Goal: Find specific page/section: Find specific page/section

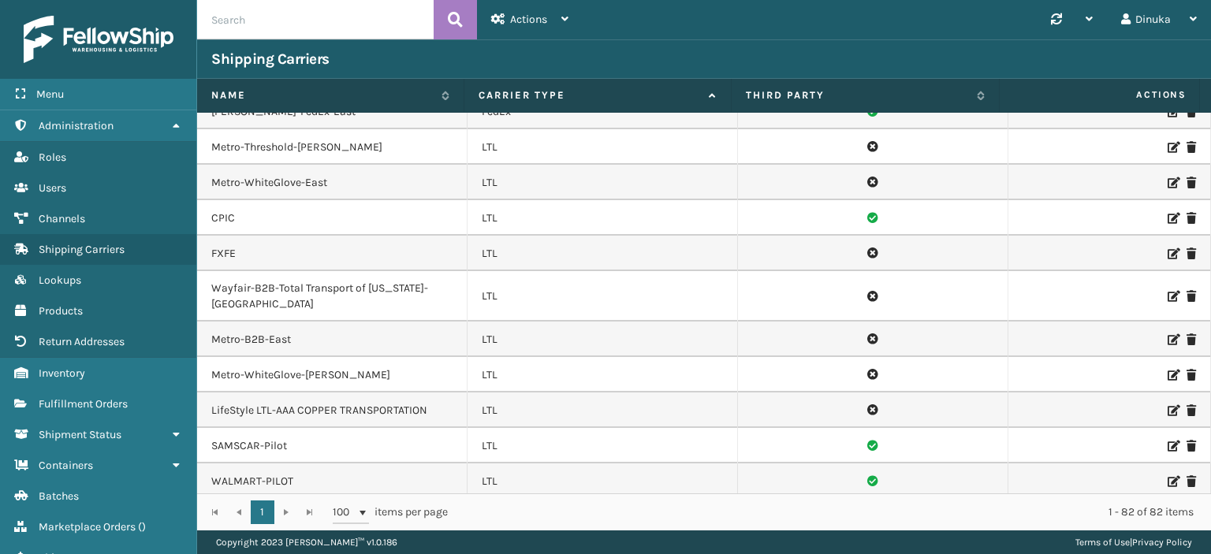
scroll to position [1425, 0]
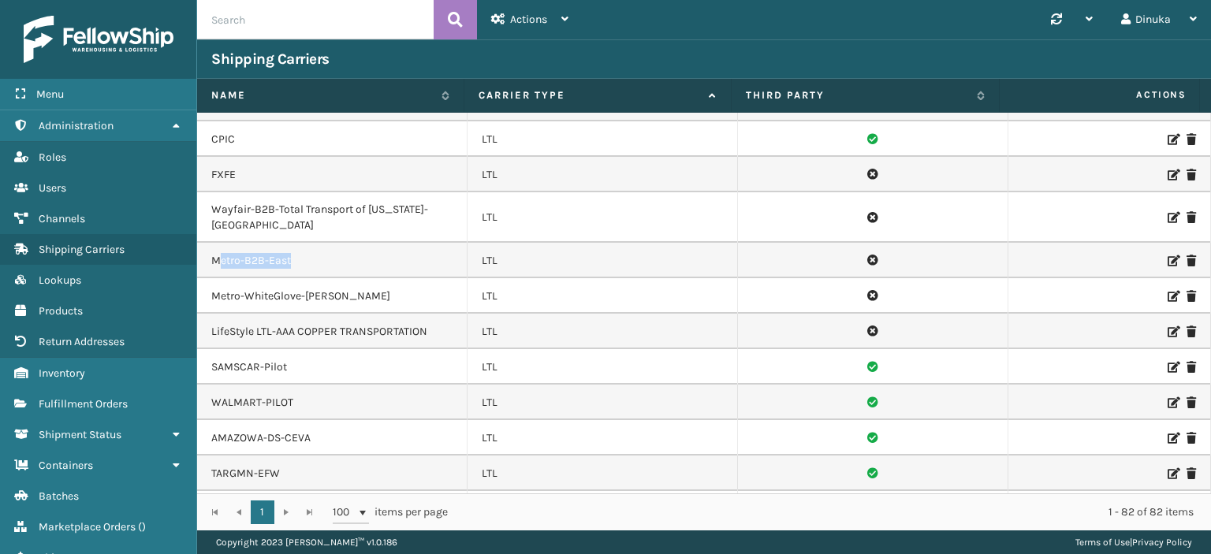
drag, startPoint x: 233, startPoint y: 236, endPoint x: 311, endPoint y: 235, distance: 78.0
click at [311, 243] on td "Metro-B2B-East" at bounding box center [332, 260] width 270 height 35
click at [322, 243] on td "Metro-B2B-East" at bounding box center [332, 260] width 270 height 35
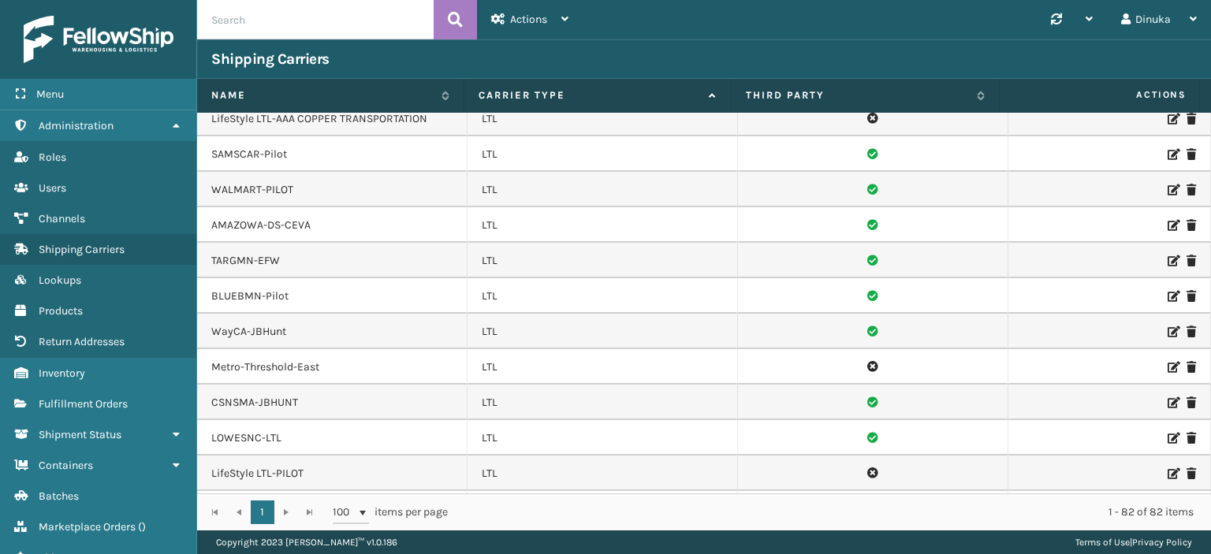
scroll to position [1661, 0]
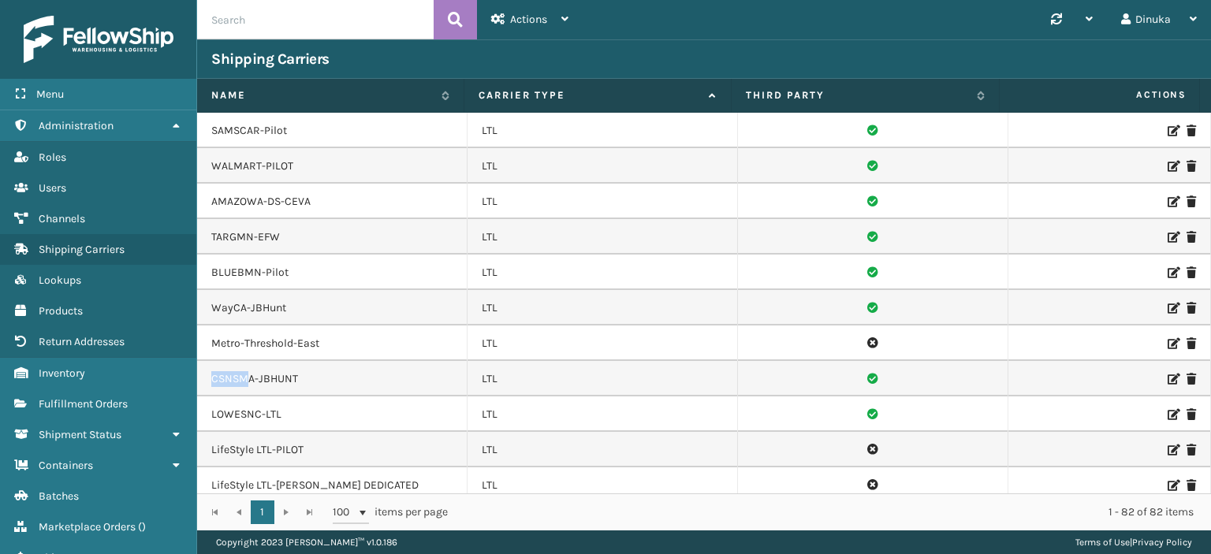
drag, startPoint x: 214, startPoint y: 353, endPoint x: 249, endPoint y: 351, distance: 34.7
click at [249, 361] on td "CSNSMA-JBHUNT" at bounding box center [332, 378] width 270 height 35
drag, startPoint x: 301, startPoint y: 353, endPoint x: 254, endPoint y: 356, distance: 47.4
click at [254, 361] on td "CSNSMA-JBHUNT" at bounding box center [332, 378] width 270 height 35
drag, startPoint x: 210, startPoint y: 355, endPoint x: 315, endPoint y: 355, distance: 105.6
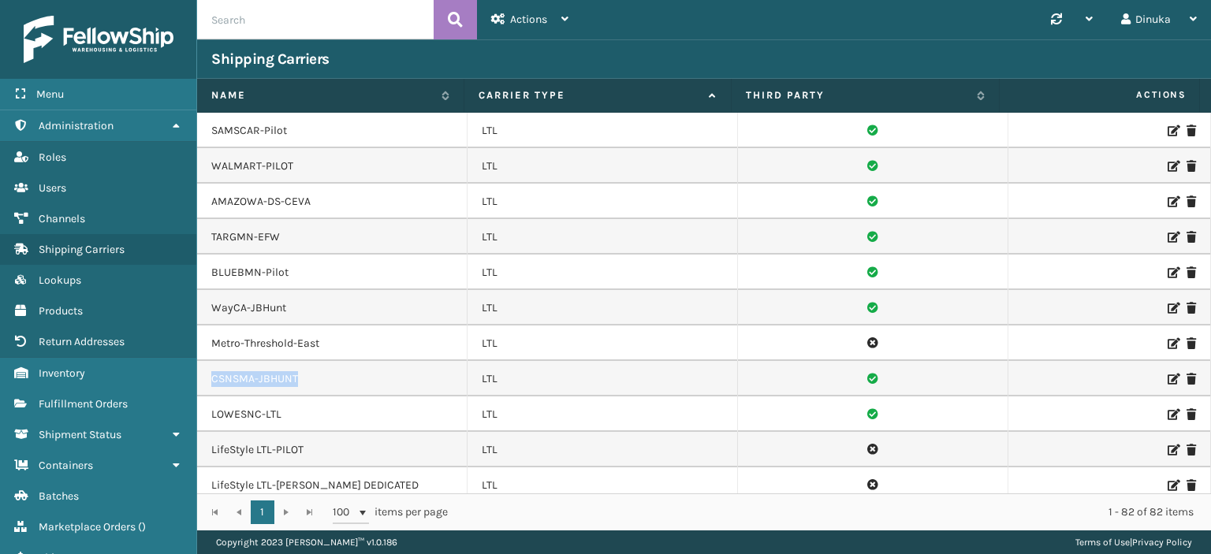
click at [315, 361] on td "CSNSMA-JBHUNT" at bounding box center [332, 378] width 270 height 35
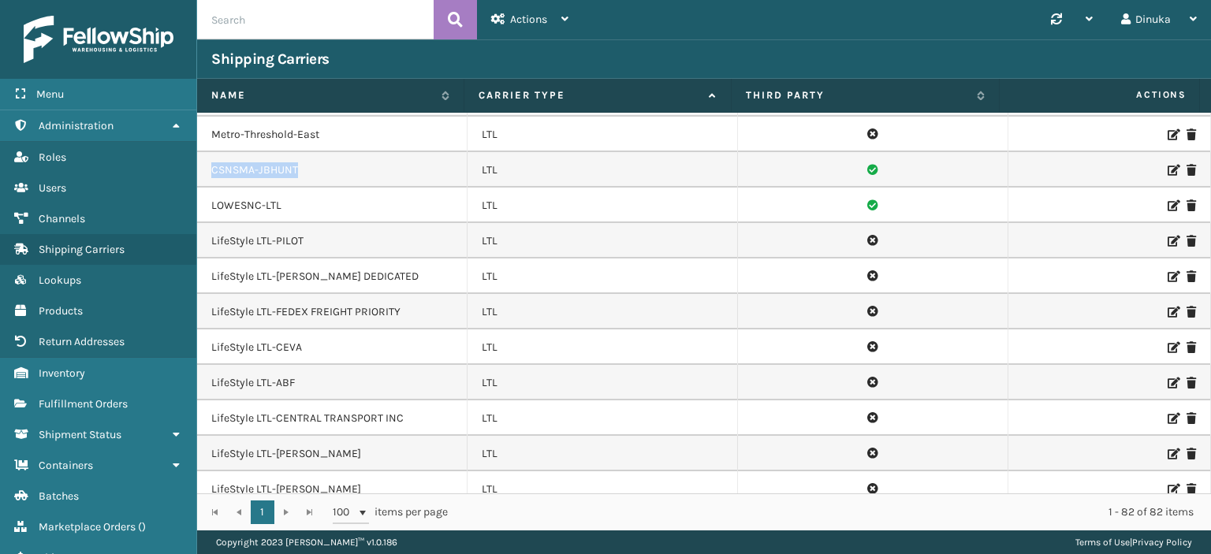
scroll to position [1898, 0]
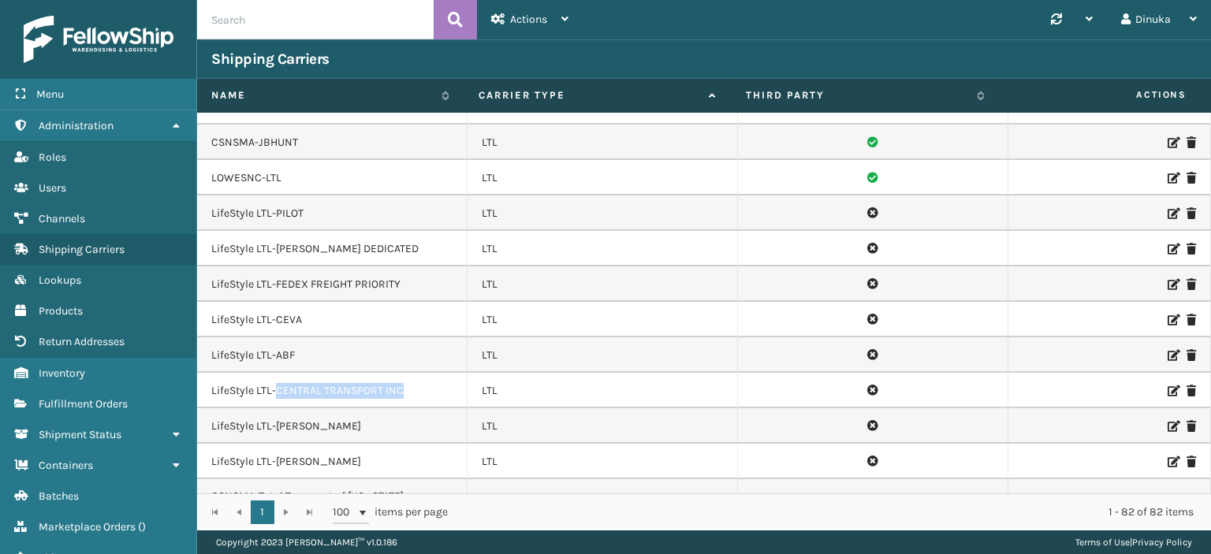
drag, startPoint x: 396, startPoint y: 365, endPoint x: 276, endPoint y: 365, distance: 119.8
click at [276, 373] on td "LifeStyle LTL-CENTRAL TRANSPORT INC" at bounding box center [332, 390] width 270 height 35
click at [427, 373] on td "LifeStyle LTL-CENTRAL TRANSPORT INC" at bounding box center [332, 390] width 270 height 35
drag, startPoint x: 404, startPoint y: 367, endPoint x: 277, endPoint y: 369, distance: 126.9
click at [277, 373] on td "LifeStyle LTL-CENTRAL TRANSPORT INC" at bounding box center [332, 390] width 270 height 35
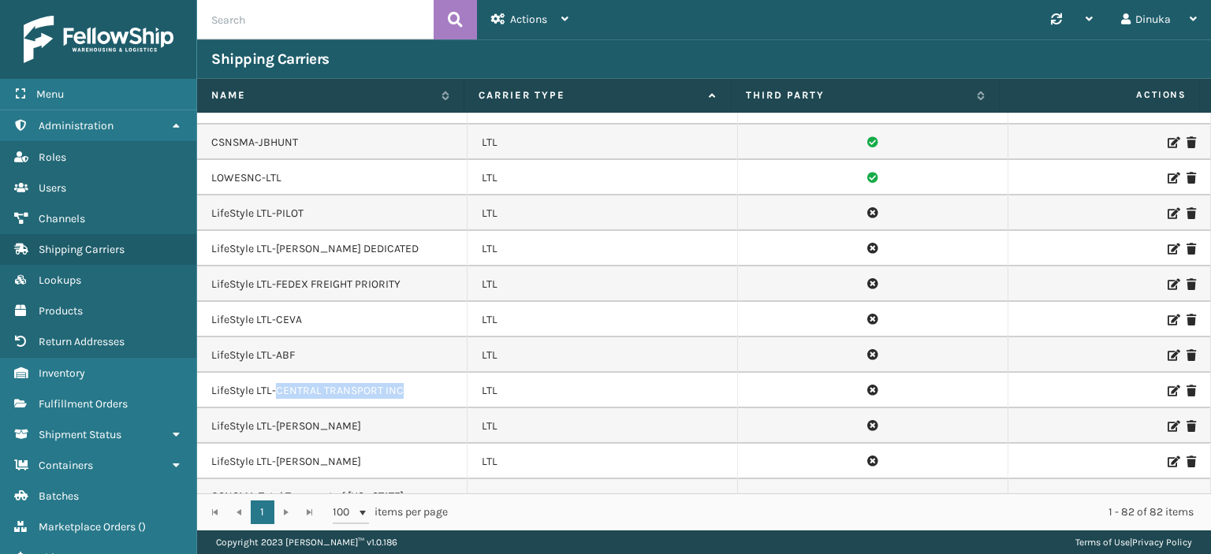
click at [403, 373] on td "LifeStyle LTL-CENTRAL TRANSPORT INC" at bounding box center [332, 390] width 270 height 35
drag, startPoint x: 403, startPoint y: 366, endPoint x: 250, endPoint y: 368, distance: 152.9
click at [250, 373] on td "LifeStyle LTL-CENTRAL TRANSPORT INC" at bounding box center [332, 390] width 270 height 35
click at [285, 373] on td "LifeStyle LTL-CENTRAL TRANSPORT INC" at bounding box center [332, 390] width 270 height 35
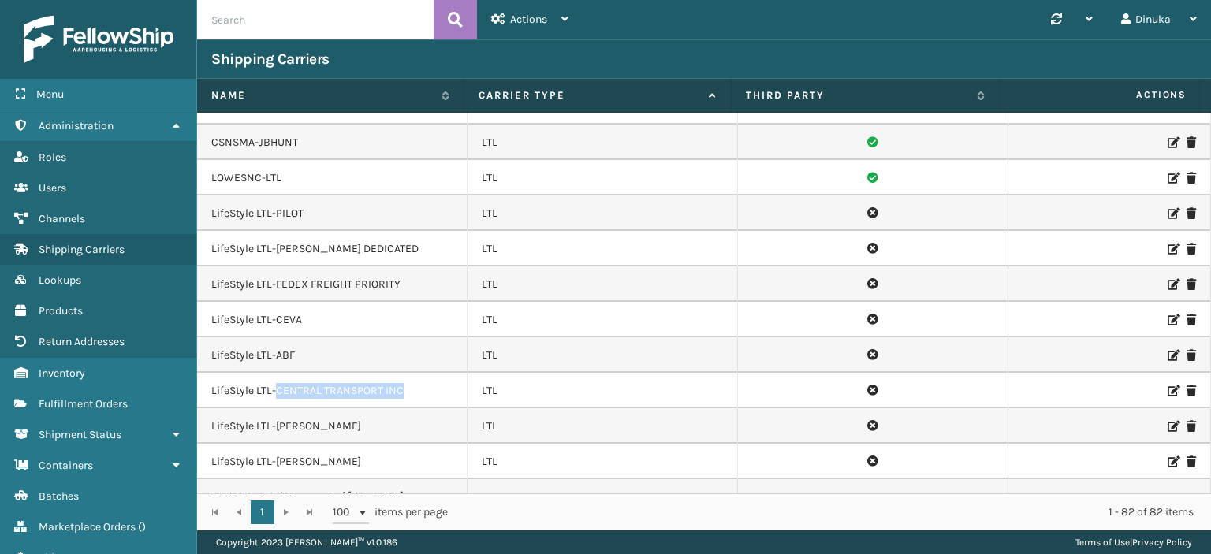
drag, startPoint x: 398, startPoint y: 366, endPoint x: 276, endPoint y: 373, distance: 122.3
click at [276, 373] on td "LifeStyle LTL-CENTRAL TRANSPORT INC" at bounding box center [332, 390] width 270 height 35
click at [422, 373] on td "LifeStyle LTL-CENTRAL TRANSPORT INC" at bounding box center [332, 390] width 270 height 35
drag, startPoint x: 398, startPoint y: 368, endPoint x: 275, endPoint y: 367, distance: 122.9
click at [275, 373] on td "LifeStyle LTL-CENTRAL TRANSPORT INC" at bounding box center [332, 390] width 270 height 35
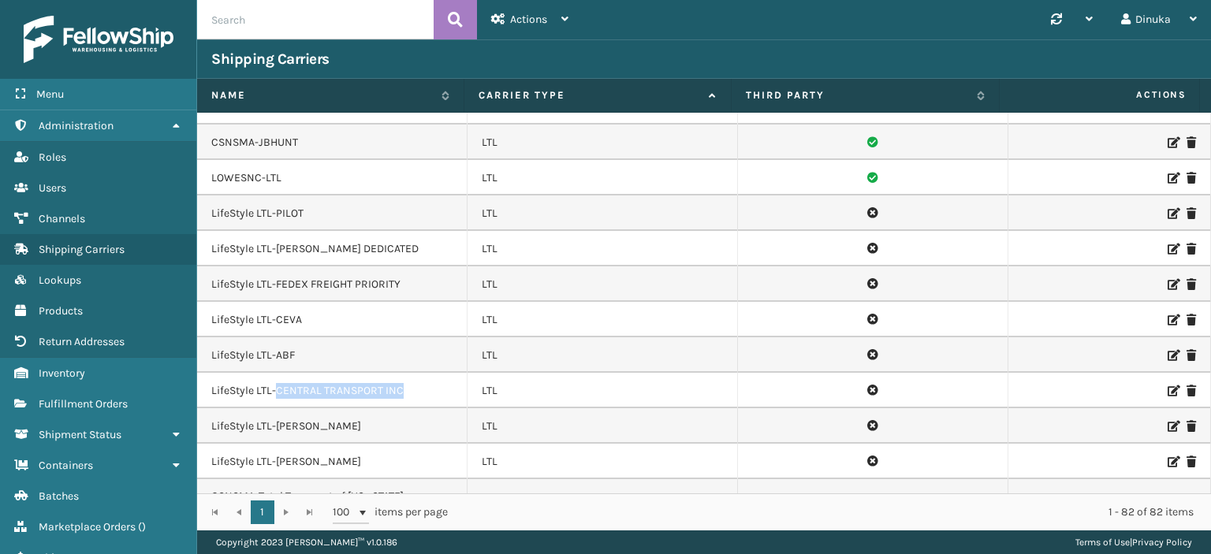
click at [410, 373] on td "LifeStyle LTL-CENTRAL TRANSPORT INC" at bounding box center [332, 390] width 270 height 35
drag, startPoint x: 276, startPoint y: 366, endPoint x: 378, endPoint y: 364, distance: 102.5
click at [378, 373] on td "LifeStyle LTL-CENTRAL TRANSPORT INC" at bounding box center [332, 390] width 270 height 35
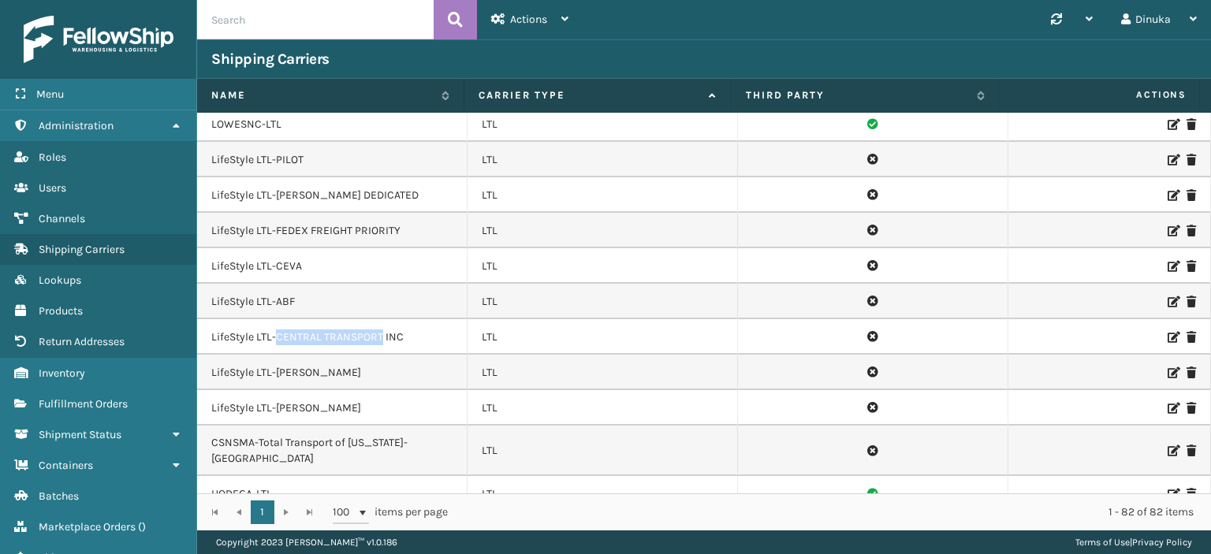
scroll to position [1977, 0]
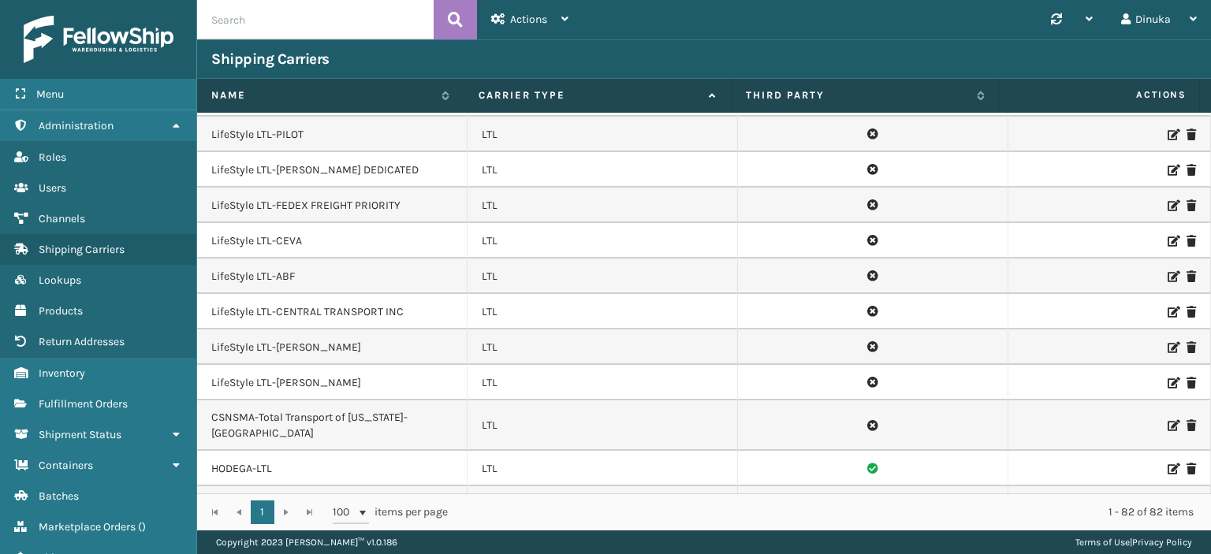
click at [407, 294] on td "LifeStyle LTL-CENTRAL TRANSPORT INC" at bounding box center [332, 311] width 270 height 35
drag, startPoint x: 278, startPoint y: 285, endPoint x: 381, endPoint y: 286, distance: 102.5
click at [381, 294] on td "LifeStyle LTL-CENTRAL TRANSPORT INC" at bounding box center [332, 311] width 270 height 35
click at [366, 294] on td "LifeStyle LTL-CENTRAL TRANSPORT INC" at bounding box center [332, 311] width 270 height 35
drag, startPoint x: 355, startPoint y: 287, endPoint x: 274, endPoint y: 287, distance: 81.2
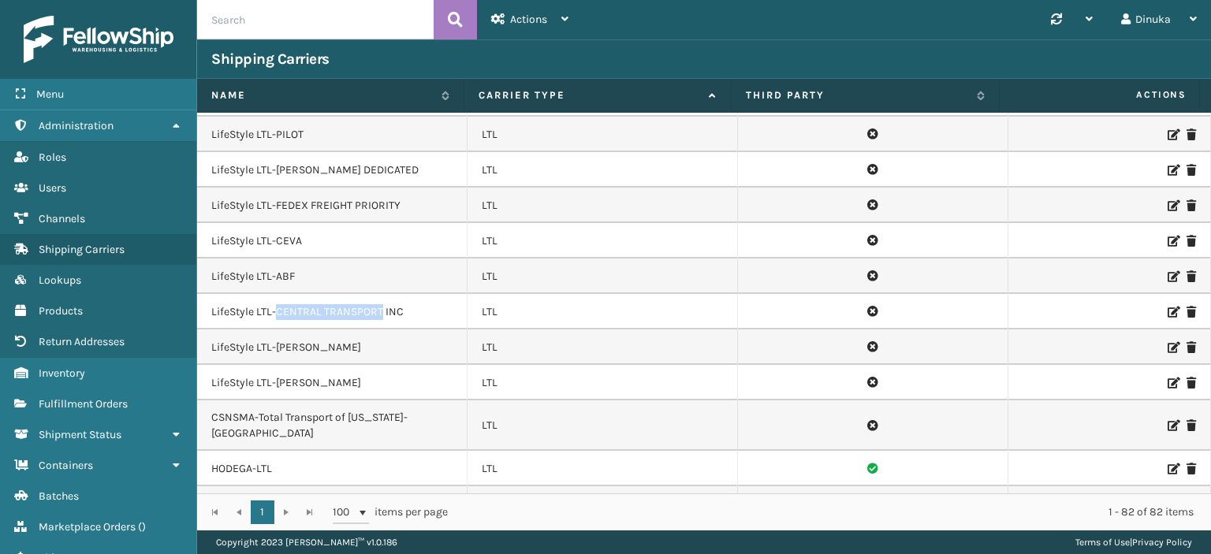
click at [274, 294] on td "LifeStyle LTL-CENTRAL TRANSPORT INC" at bounding box center [332, 311] width 270 height 35
